Goal: Navigation & Orientation: Find specific page/section

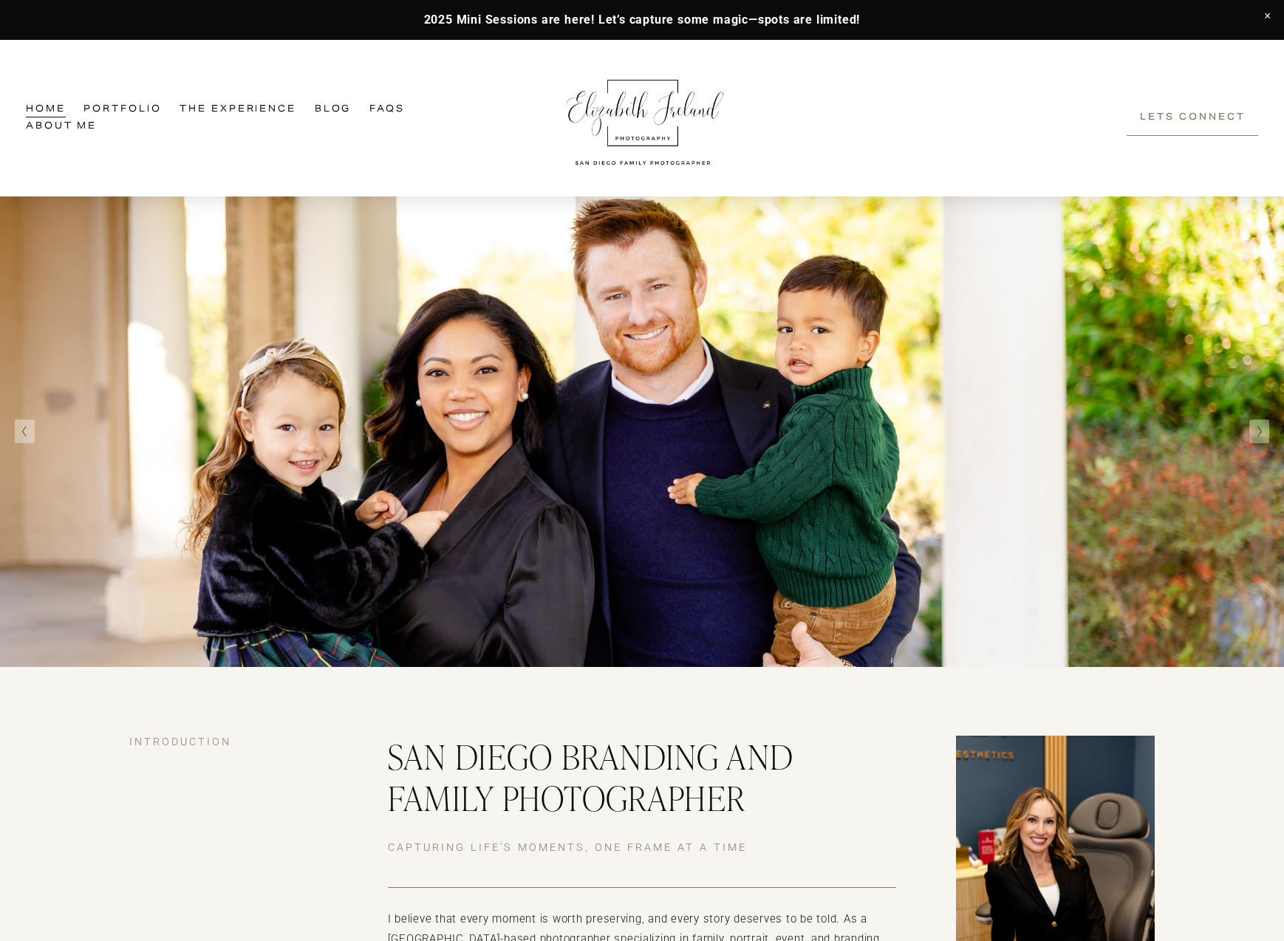
click at [0, 0] on span "Branding Experience" at bounding box center [0, 0] width 0 height 0
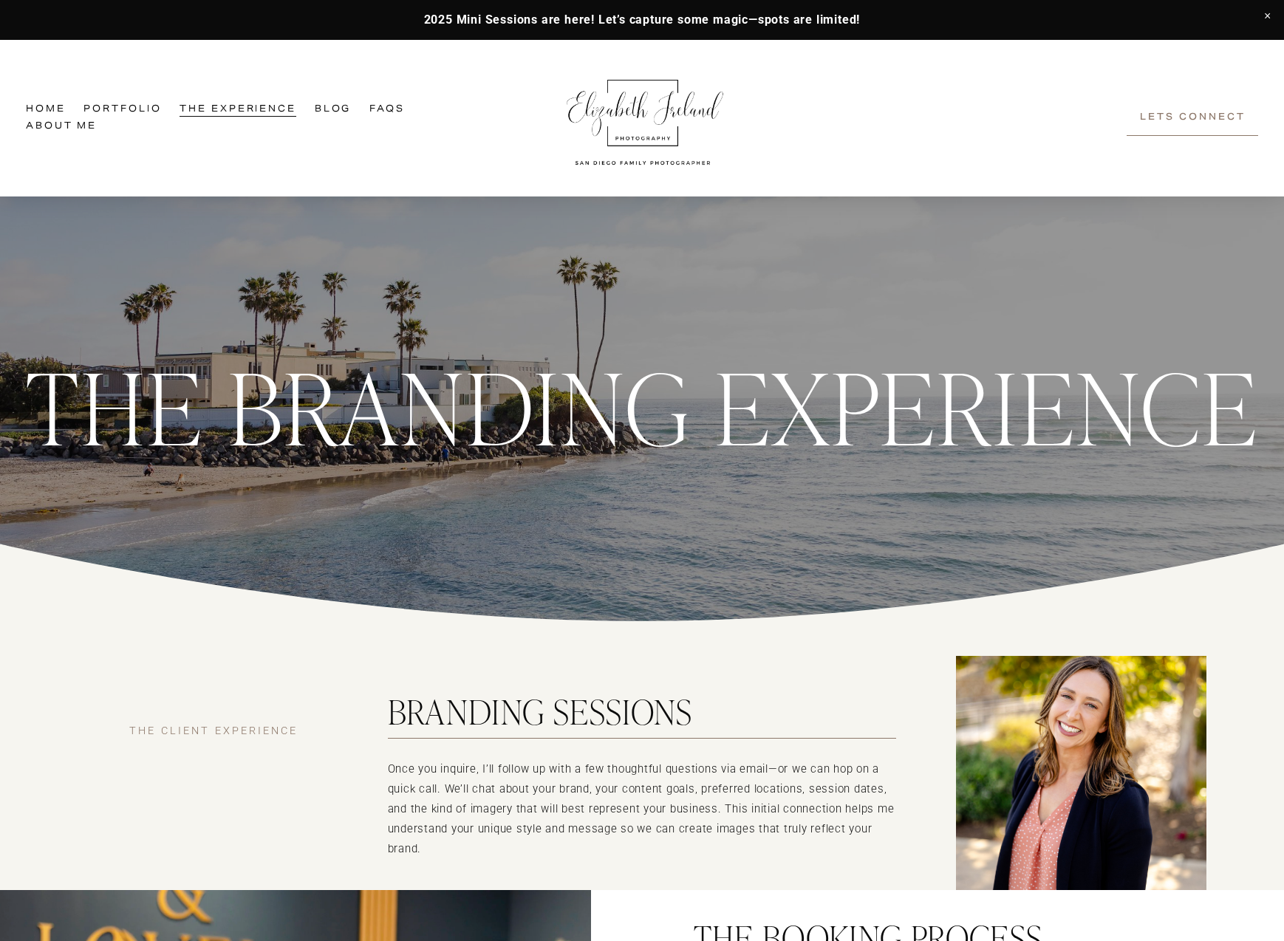
click at [891, 11] on link at bounding box center [642, 20] width 1284 height 40
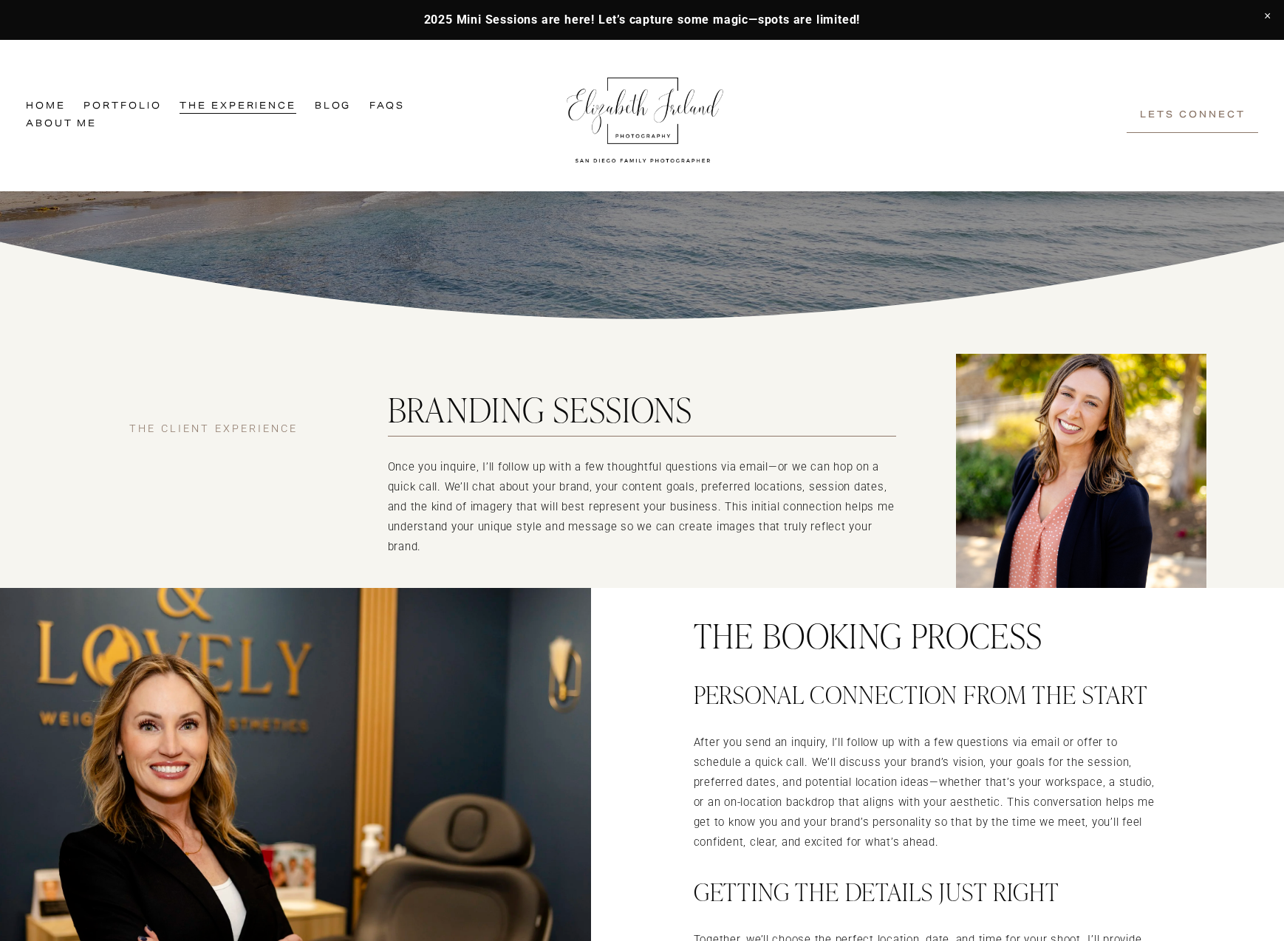
scroll to position [475, 0]
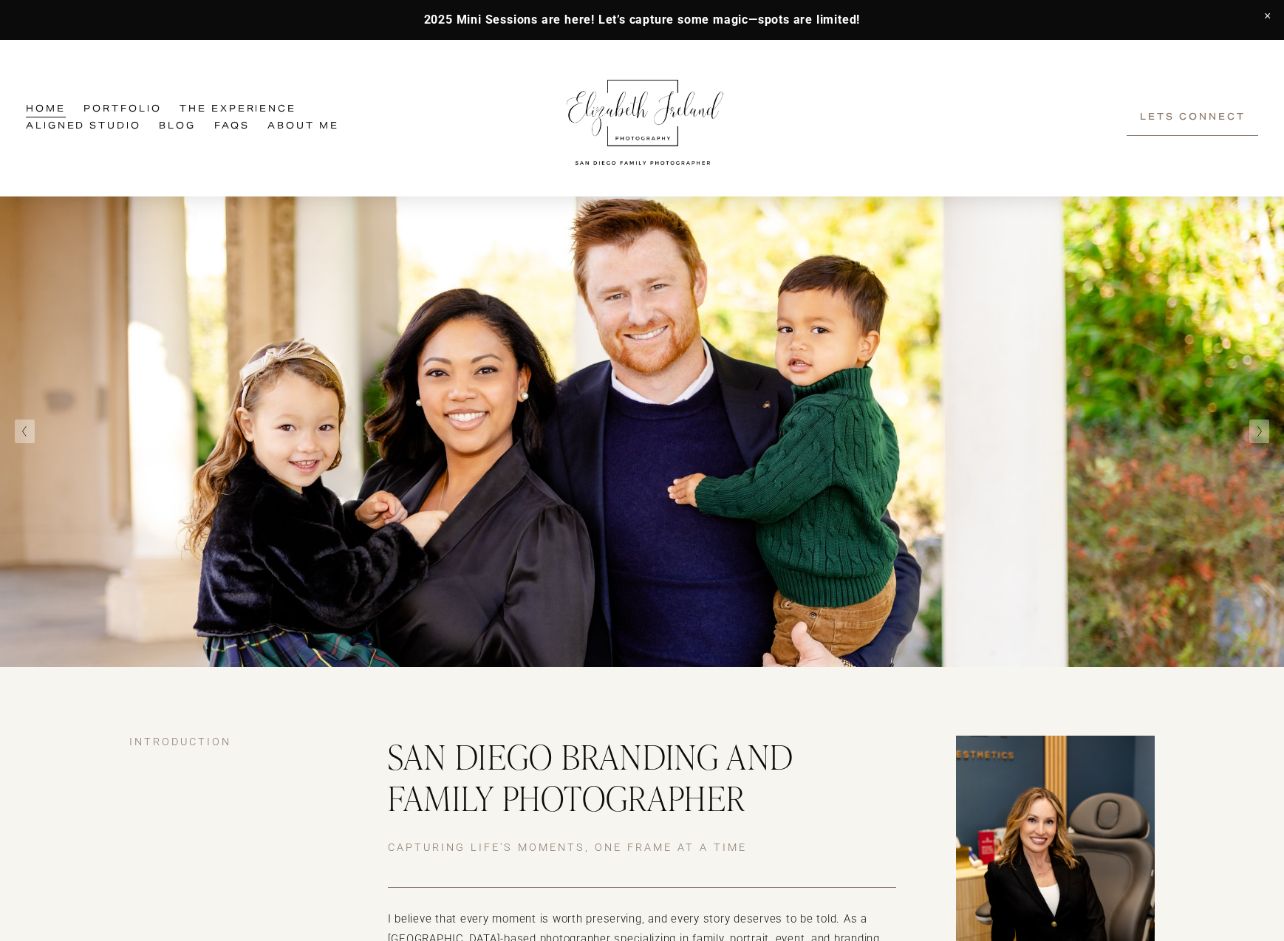
click at [58, 122] on link "Aligned Studio" at bounding box center [83, 127] width 115 height 18
click at [110, 124] on link "Aligned Studio" at bounding box center [83, 127] width 115 height 18
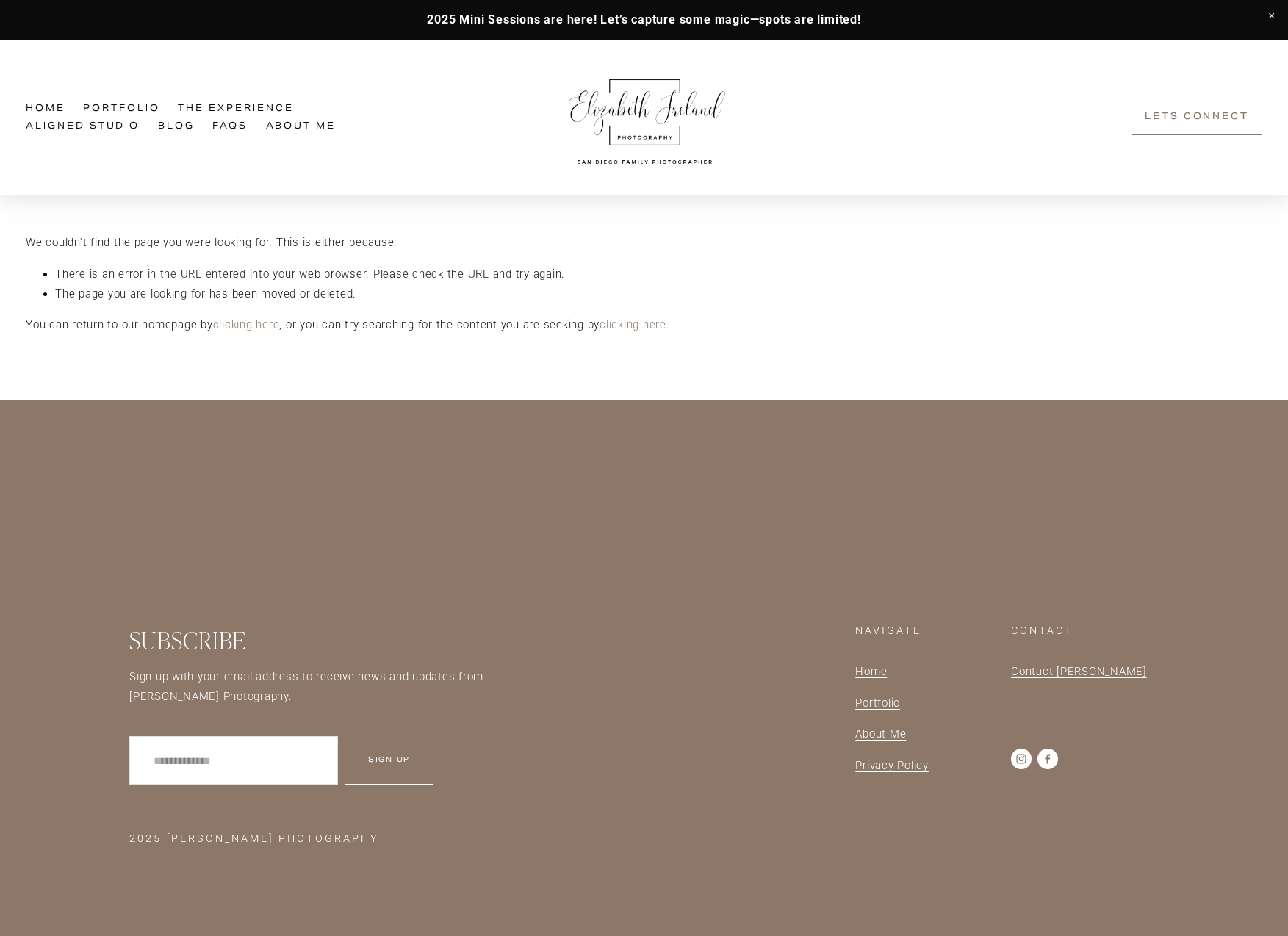
click at [71, 121] on link "Aligned Studio" at bounding box center [83, 126] width 114 height 18
